Goal: Transaction & Acquisition: Purchase product/service

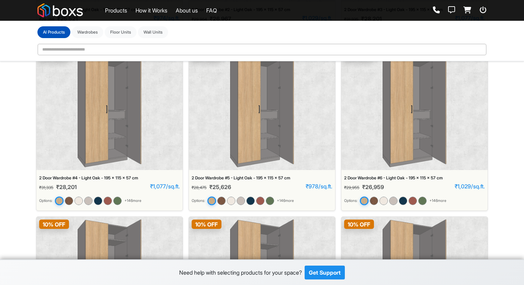
scroll to position [51, 0]
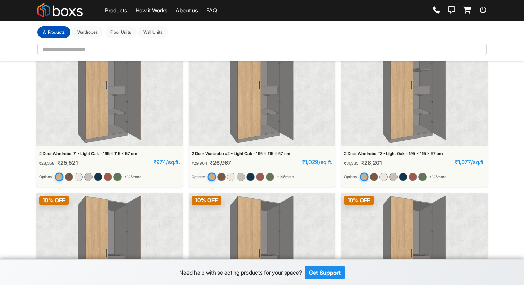
click at [259, 113] on img at bounding box center [262, 85] width 64 height 116
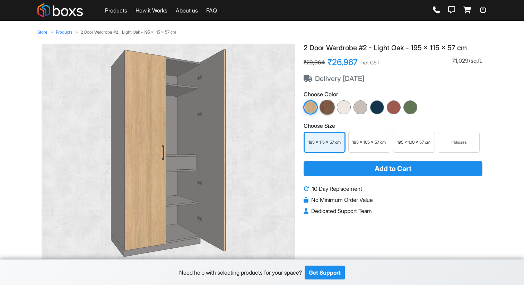
click at [330, 105] on img at bounding box center [327, 107] width 15 height 15
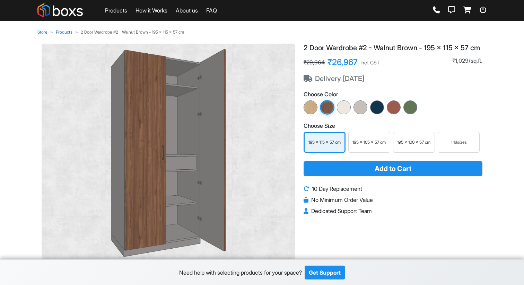
click at [65, 32] on link "Products" at bounding box center [64, 31] width 17 height 5
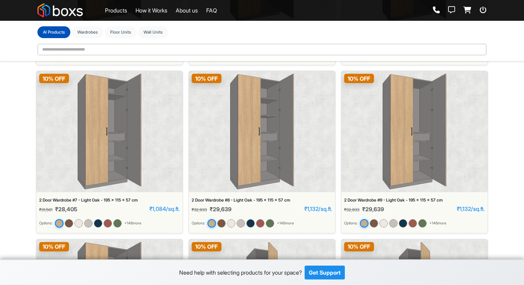
scroll to position [340, 0]
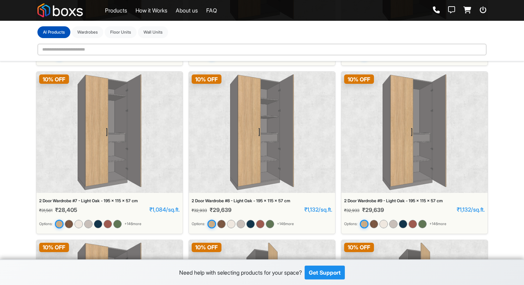
click at [119, 202] on div "2 Door Wardrobe #7 - Light Oak - 195 x 115 x 57 cm" at bounding box center [109, 201] width 141 height 5
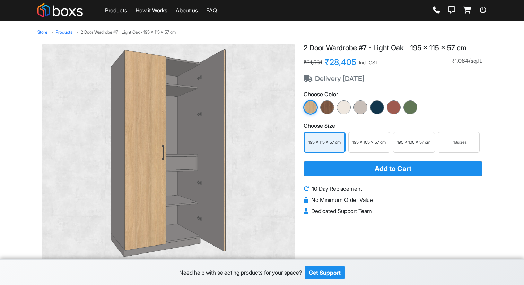
click at [473, 141] on div "+ 18 sizes" at bounding box center [459, 142] width 36 height 6
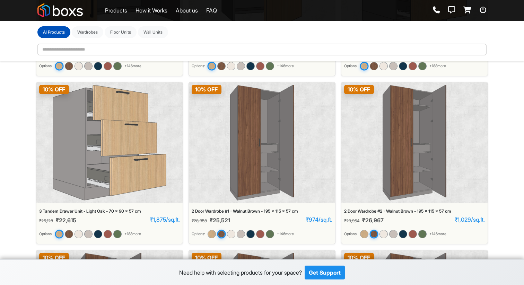
scroll to position [1342, 0]
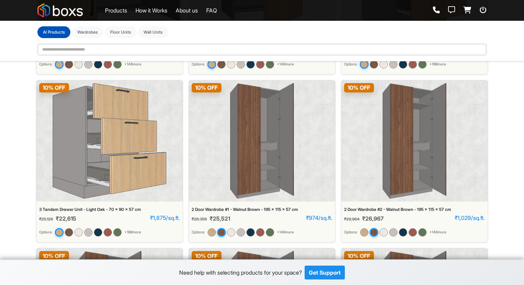
click at [422, 135] on img at bounding box center [415, 141] width 64 height 116
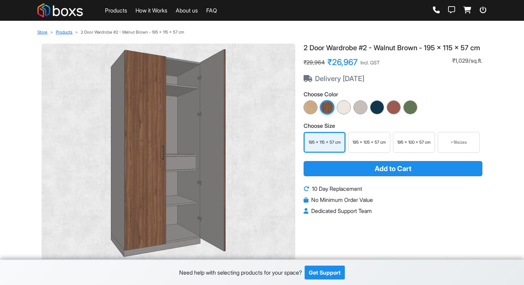
click at [468, 146] on div "+ 18 sizes" at bounding box center [459, 142] width 36 height 6
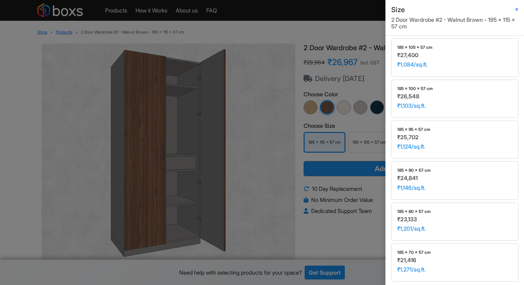
scroll to position [662, 0]
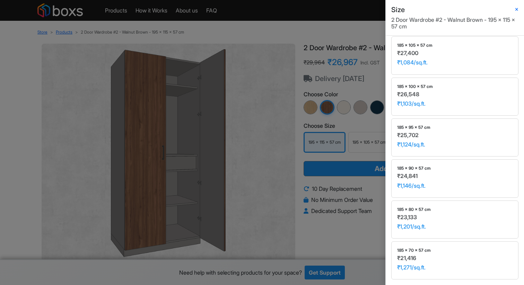
click at [329, 218] on div "Size 2 Door Wardrobe #2 - Walnut Brown - 195 x 115 x 57 cm Height *** *** ** **…" at bounding box center [262, 142] width 524 height 285
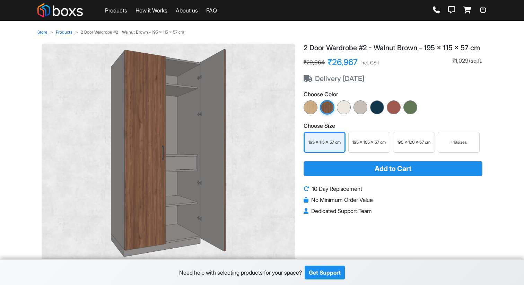
click at [68, 33] on link "Products" at bounding box center [64, 31] width 17 height 5
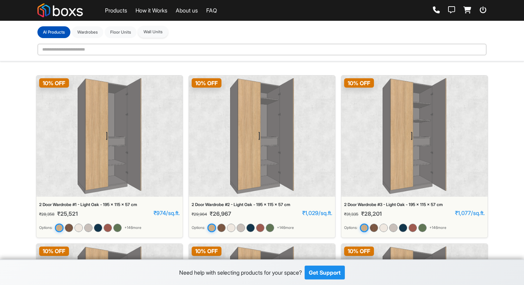
click at [155, 33] on button "Wall Units" at bounding box center [153, 32] width 30 height 12
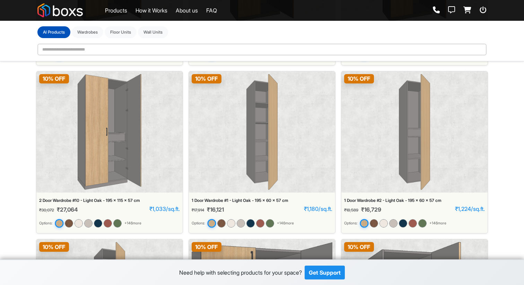
scroll to position [517, 0]
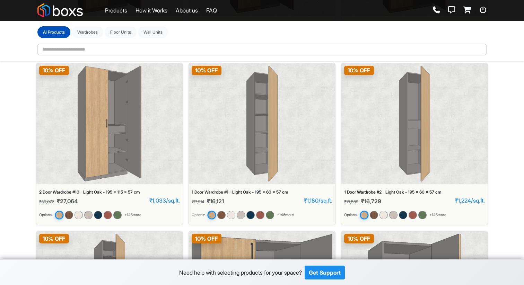
click at [283, 114] on div "10 % OFF" at bounding box center [262, 123] width 146 height 121
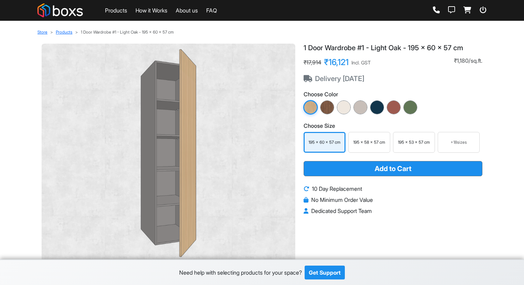
click at [471, 144] on div "+ 18 sizes" at bounding box center [459, 142] width 36 height 6
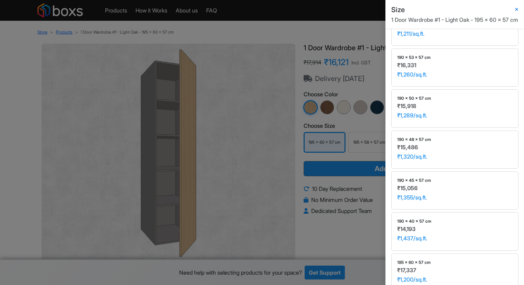
scroll to position [406, 0]
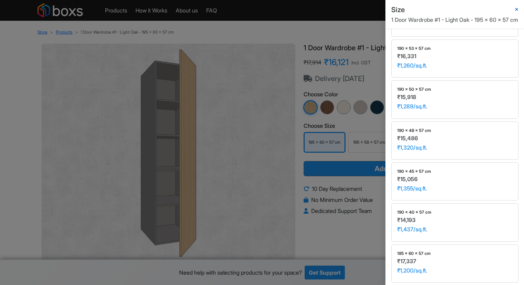
click at [518, 9] on icon "button" at bounding box center [516, 10] width 3 height 4
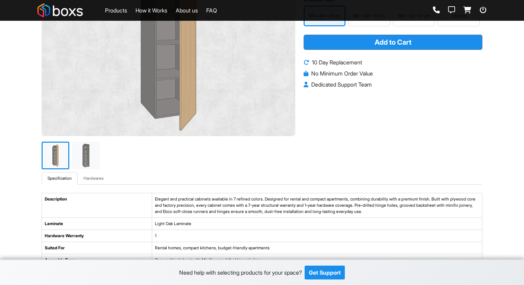
scroll to position [0, 0]
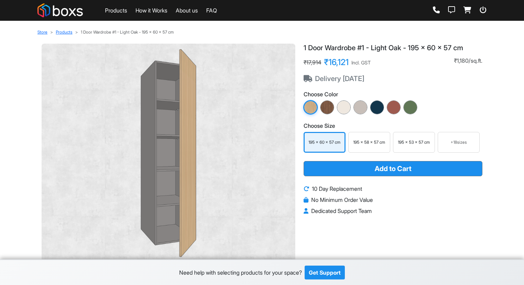
click at [122, 12] on link "Products" at bounding box center [116, 10] width 22 height 8
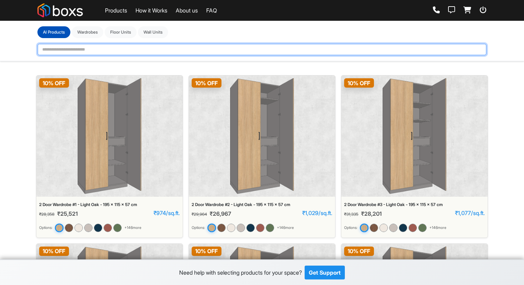
click at [186, 53] on input "text" at bounding box center [261, 50] width 449 height 12
type input "***"
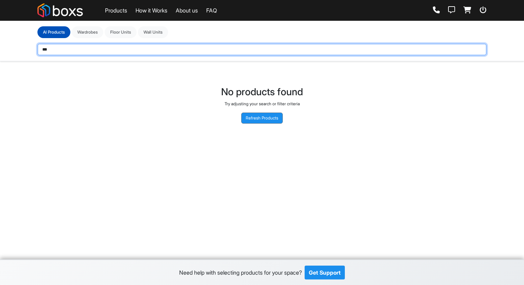
click at [118, 50] on input "***" at bounding box center [261, 50] width 449 height 12
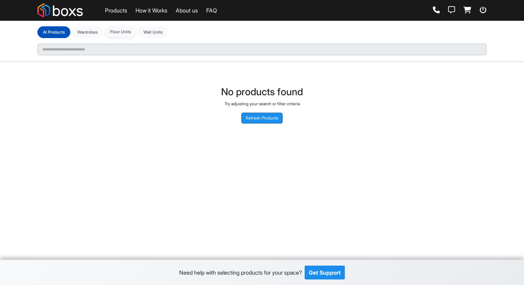
click at [119, 34] on button "Floor Units" at bounding box center [121, 32] width 32 height 12
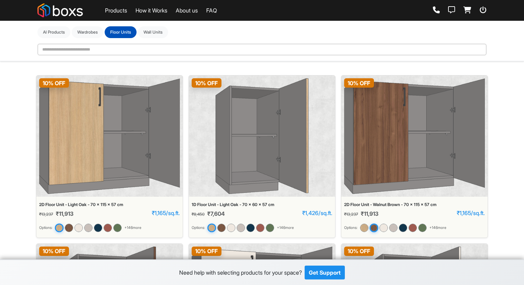
click at [110, 140] on img at bounding box center [109, 136] width 141 height 116
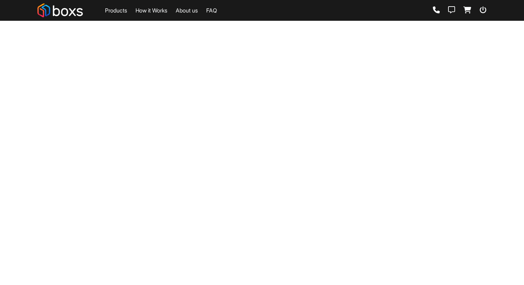
click at [110, 140] on main "Loading..." at bounding box center [262, 108] width 524 height 216
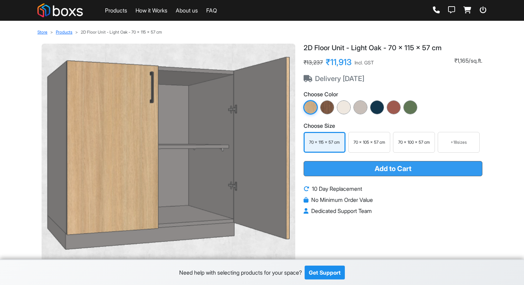
click at [357, 166] on button "Add to Cart" at bounding box center [393, 168] width 179 height 15
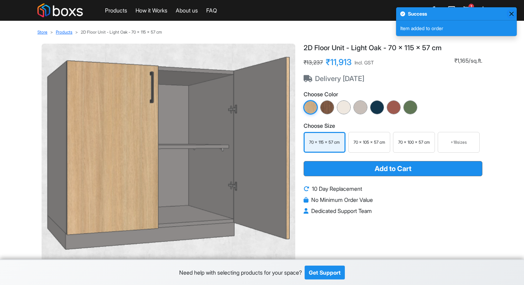
click at [511, 14] on button "Close" at bounding box center [511, 14] width 6 height 6
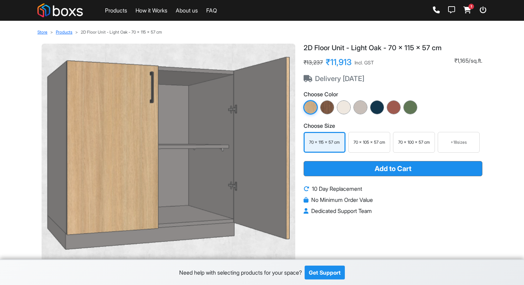
click at [465, 9] on icon at bounding box center [467, 10] width 8 height 7
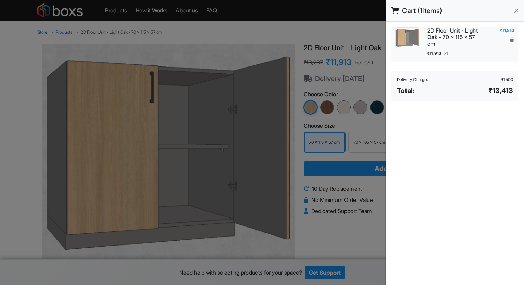
click at [444, 43] on h6 "2D Floor Unit - Light Oak - 70 x 115 x 57 cm" at bounding box center [454, 37] width 55 height 20
click at [414, 36] on img at bounding box center [407, 37] width 24 height 21
click at [514, 40] on button "button" at bounding box center [512, 39] width 5 height 7
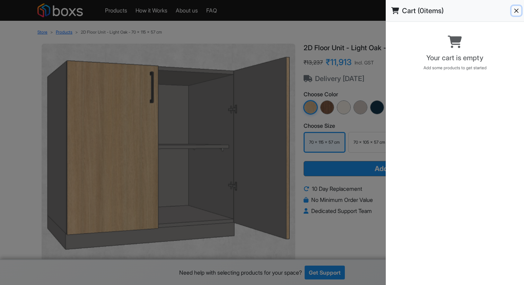
click at [516, 8] on button "Close" at bounding box center [517, 11] width 10 height 10
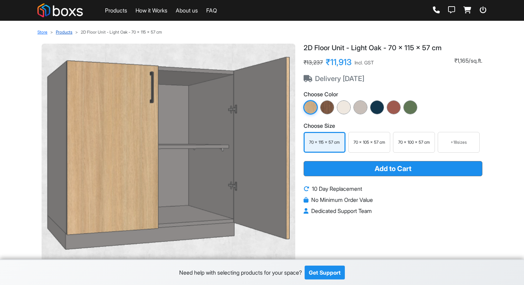
click at [62, 32] on link "Products" at bounding box center [64, 31] width 17 height 5
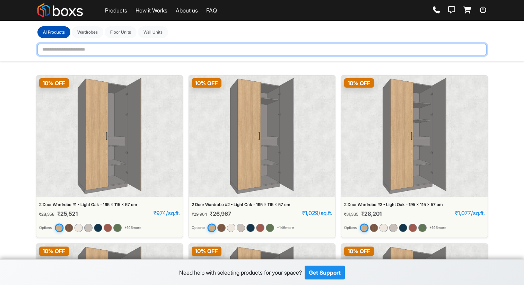
click at [127, 50] on input "text" at bounding box center [261, 50] width 449 height 12
type input "****"
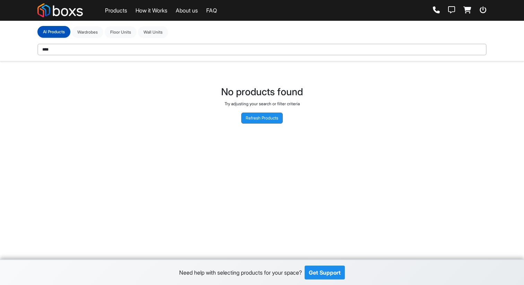
click at [57, 35] on button "Al Products" at bounding box center [53, 32] width 33 height 12
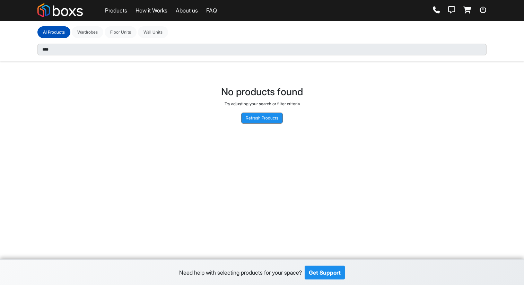
click at [108, 7] on link "Products" at bounding box center [116, 10] width 22 height 8
click at [110, 11] on link "Products" at bounding box center [116, 10] width 22 height 8
click at [43, 11] on img at bounding box center [59, 10] width 45 height 14
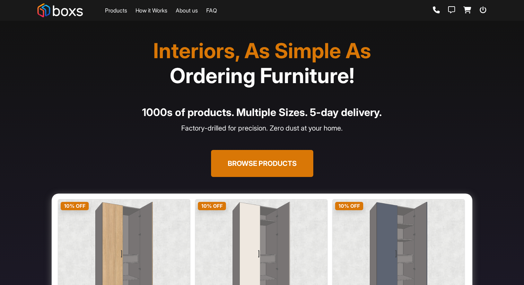
click at [271, 170] on button "Browse Products" at bounding box center [262, 163] width 102 height 27
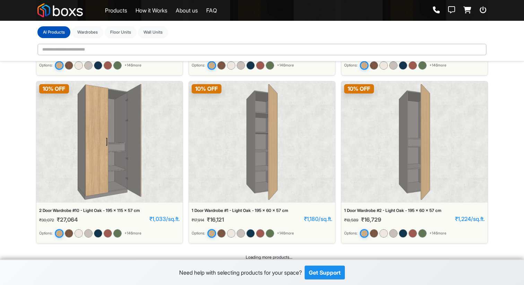
scroll to position [506, 0]
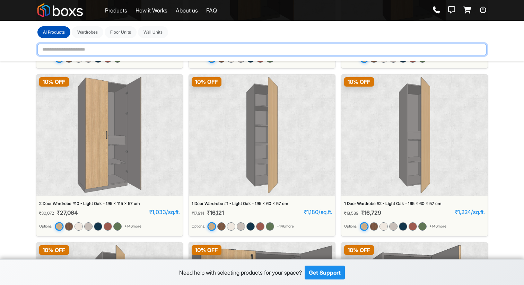
click at [142, 48] on input "text" at bounding box center [261, 50] width 449 height 12
type input "****"
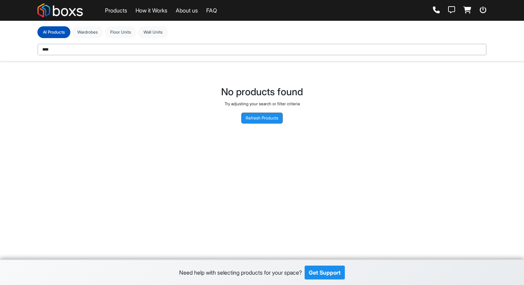
scroll to position [0, 0]
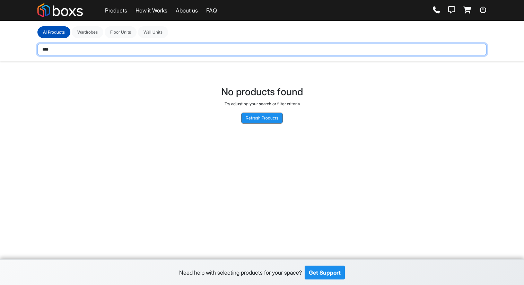
click at [64, 53] on input "****" at bounding box center [261, 50] width 449 height 12
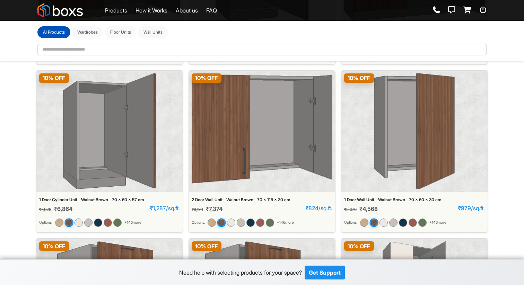
scroll to position [2530, 0]
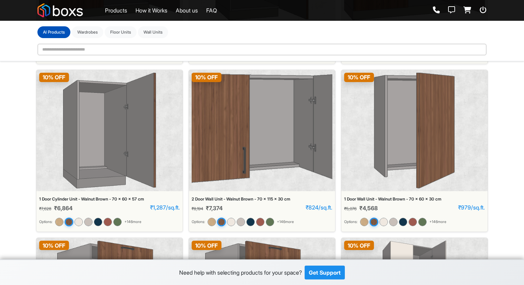
click at [108, 96] on img at bounding box center [109, 131] width 93 height 116
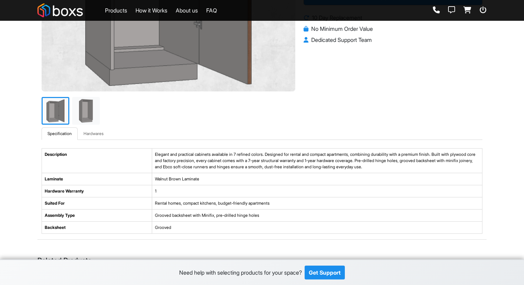
scroll to position [210, 0]
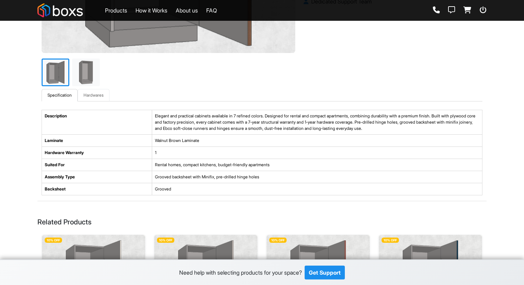
click at [89, 96] on link "Hardwares" at bounding box center [94, 95] width 32 height 12
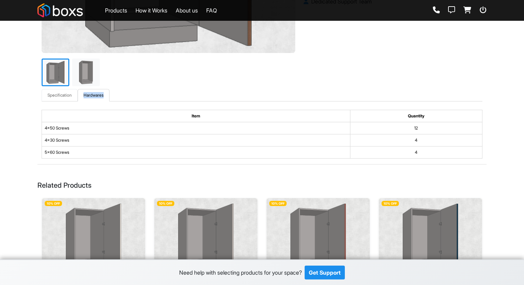
click at [56, 101] on div "Specification Hardwares Description Elegant and practical cabinets available in…" at bounding box center [261, 126] width 449 height 75
click at [60, 96] on link "Specification" at bounding box center [60, 95] width 36 height 12
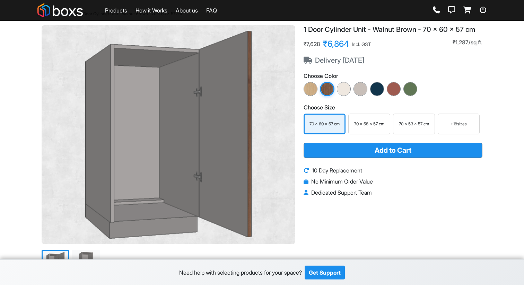
scroll to position [0, 0]
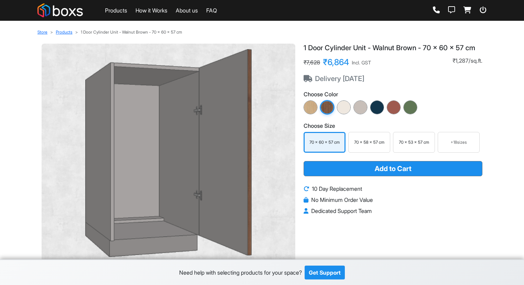
click at [121, 8] on link "Products" at bounding box center [116, 10] width 22 height 8
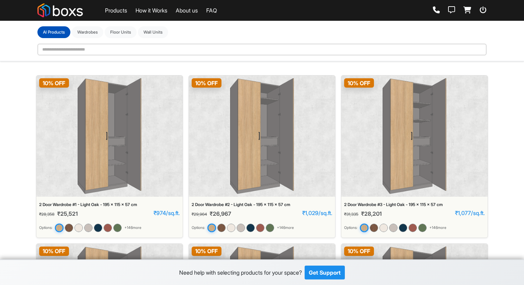
click at [191, 9] on link "About us" at bounding box center [187, 10] width 22 height 8
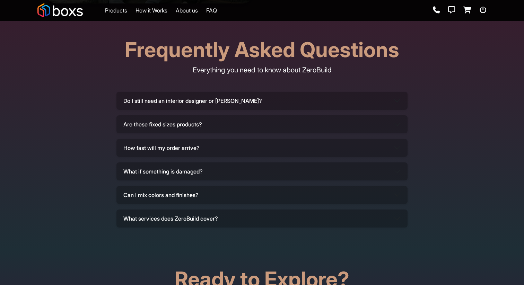
scroll to position [2182, 0]
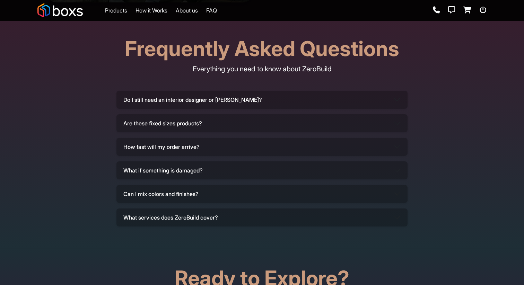
click at [163, 122] on button "Are these fixed sizes products?" at bounding box center [261, 123] width 291 height 18
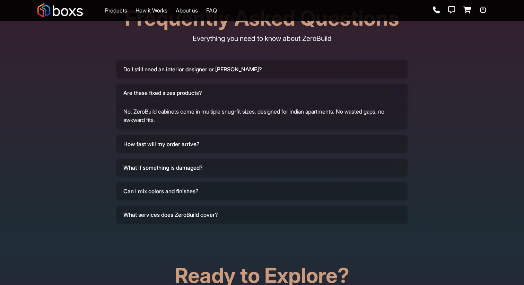
scroll to position [2267, 0]
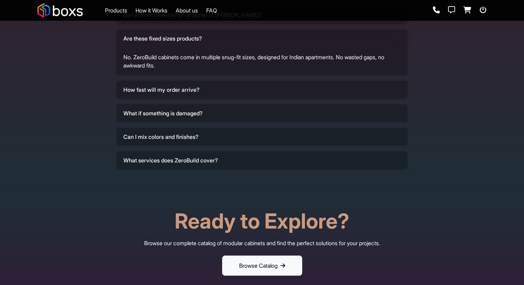
click at [229, 161] on button "What services does ZeroBuild cover?" at bounding box center [261, 160] width 291 height 18
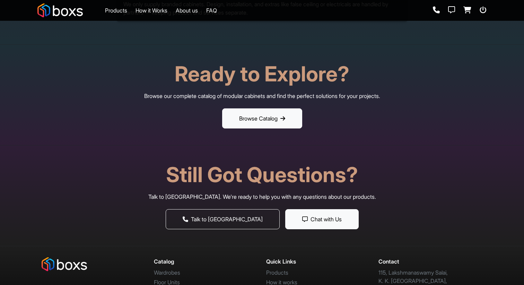
scroll to position [2442, 0]
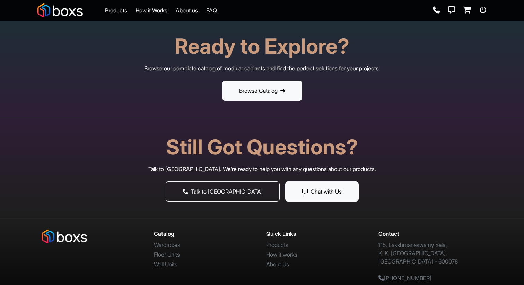
click at [262, 79] on div "Ready to Explore? Browse our complete catalog of modular cabinets and find the …" at bounding box center [261, 67] width 457 height 67
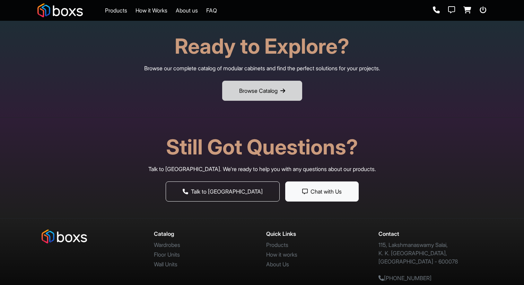
click at [265, 88] on button "Browse Catalog" at bounding box center [262, 91] width 80 height 20
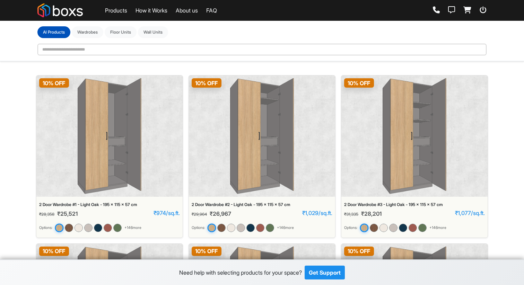
click at [216, 11] on link "FAQ" at bounding box center [211, 10] width 11 height 8
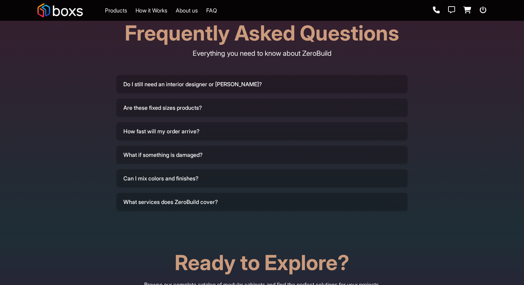
scroll to position [2201, 0]
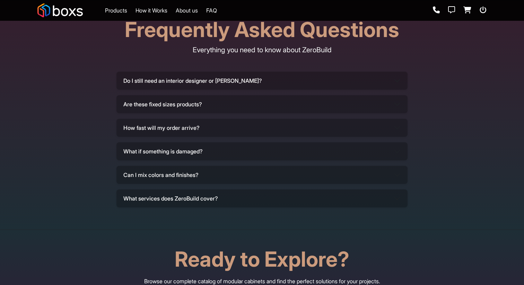
click at [221, 81] on button "Do I still need an interior designer or carpenter?" at bounding box center [261, 81] width 291 height 18
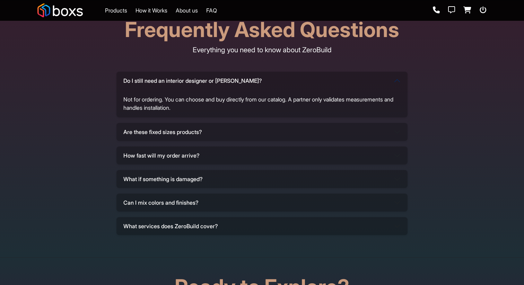
click at [208, 136] on button "Are these fixed sizes products?" at bounding box center [261, 132] width 291 height 18
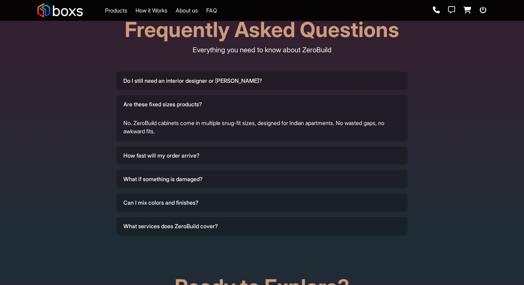
click at [208, 156] on button "How fast will my order arrive?" at bounding box center [261, 156] width 291 height 18
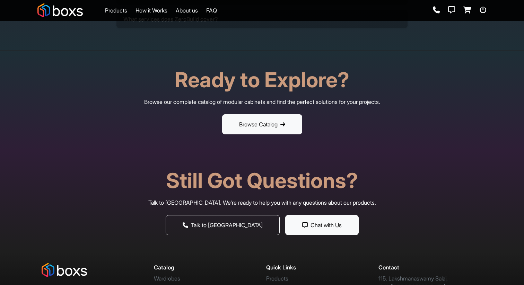
scroll to position [2442, 0]
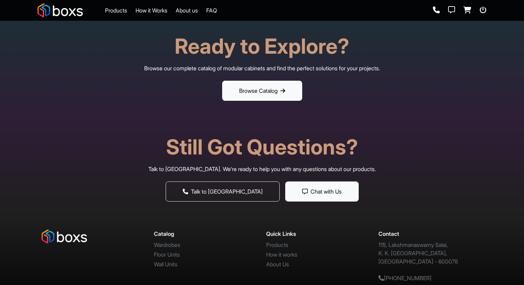
click at [173, 264] on link "Wall Units" at bounding box center [166, 264] width 24 height 7
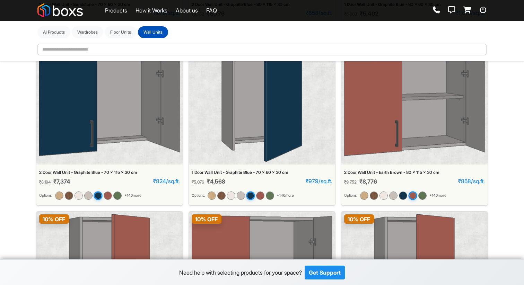
scroll to position [1005, 0]
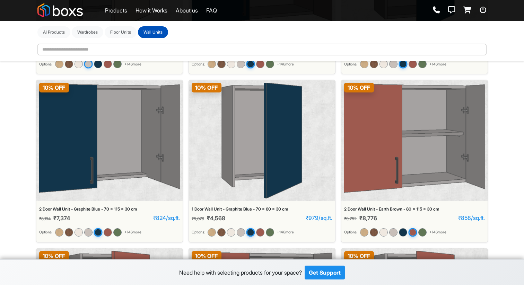
click at [266, 132] on img at bounding box center [261, 141] width 81 height 116
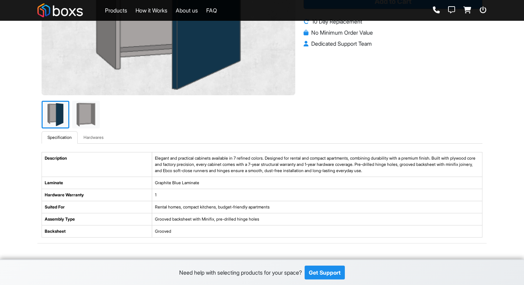
scroll to position [99, 0]
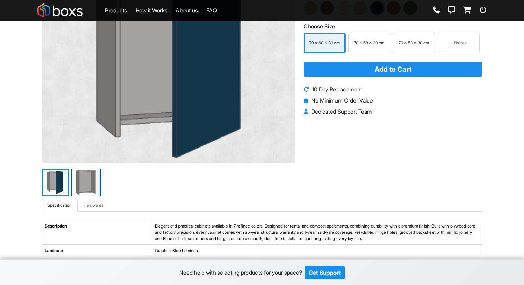
click at [89, 180] on img at bounding box center [85, 182] width 29 height 29
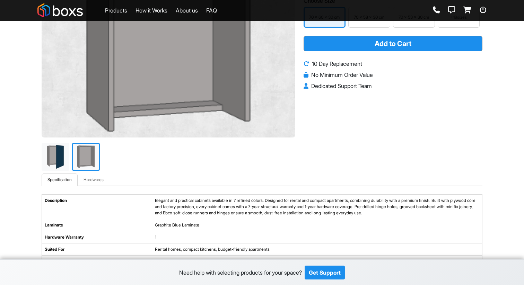
scroll to position [119, 0]
